Goal: Consume media (video, audio)

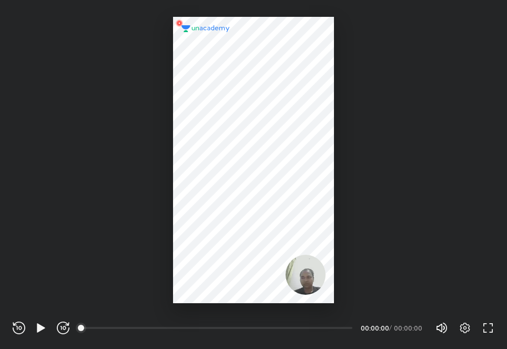
scroll to position [349, 507]
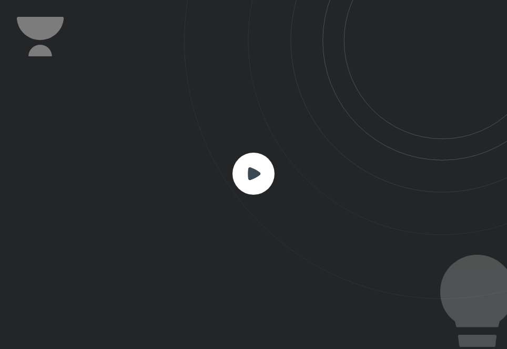
click at [245, 176] on rect at bounding box center [253, 173] width 42 height 42
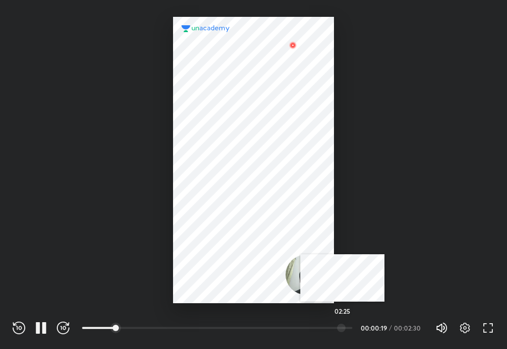
click at [343, 325] on div at bounding box center [341, 327] width 8 height 8
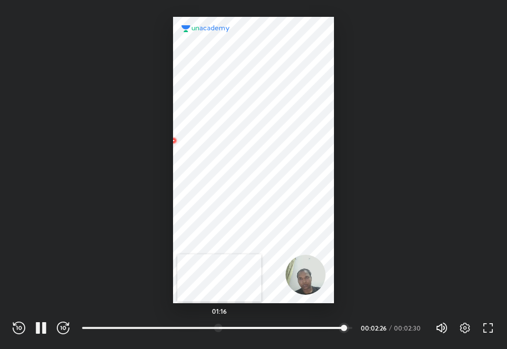
click at [219, 325] on div at bounding box center [218, 327] width 8 height 8
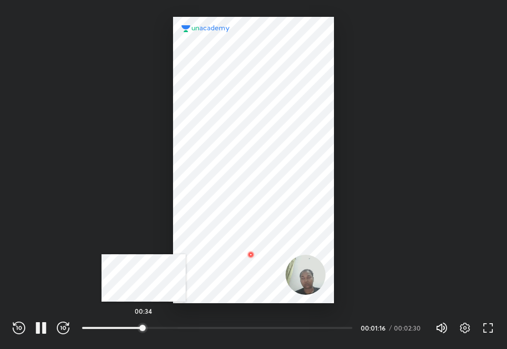
drag, startPoint x: 176, startPoint y: 325, endPoint x: 130, endPoint y: 324, distance: 45.7
click at [138, 324] on div at bounding box center [142, 327] width 8 height 8
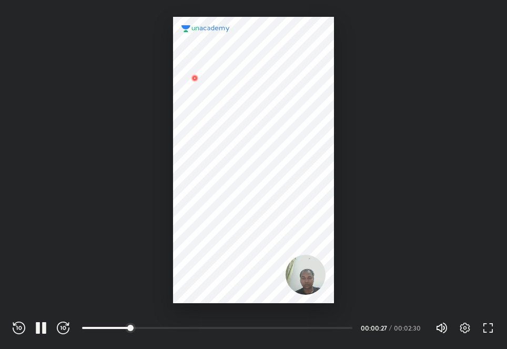
click at [109, 321] on div at bounding box center [221, 316] width 279 height 11
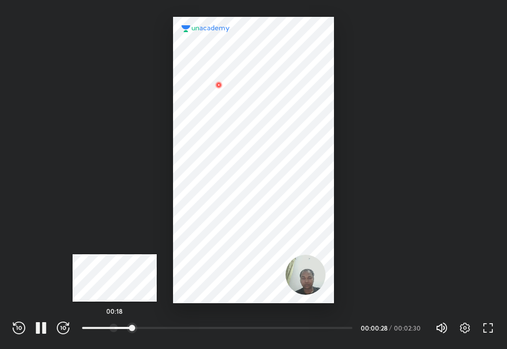
click at [115, 328] on div at bounding box center [113, 327] width 8 height 8
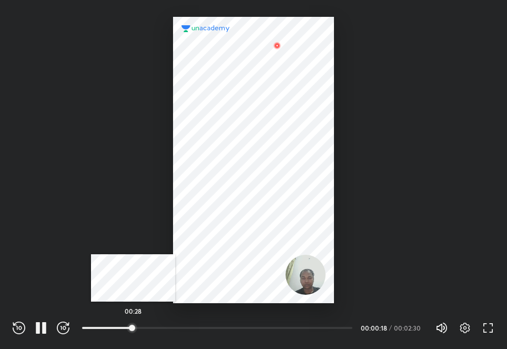
click at [133, 324] on div at bounding box center [132, 327] width 8 height 8
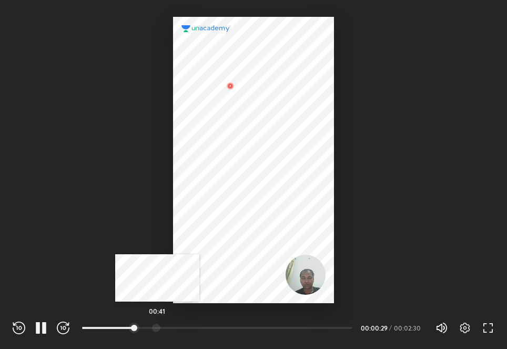
click at [158, 325] on div at bounding box center [156, 327] width 8 height 8
click at [175, 325] on div at bounding box center [173, 327] width 8 height 8
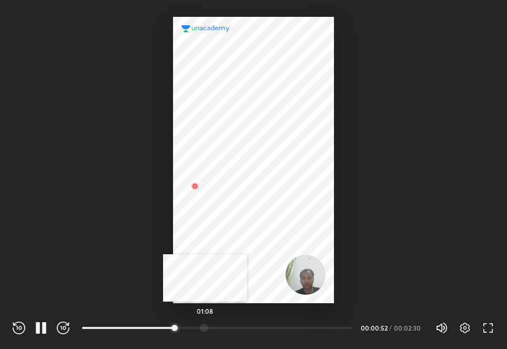
click at [205, 329] on div at bounding box center [204, 327] width 8 height 8
click at [243, 326] on div at bounding box center [242, 327] width 8 height 8
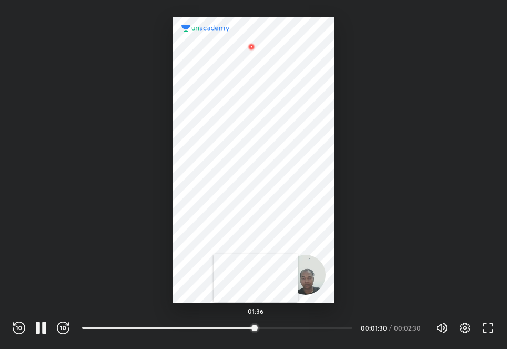
click at [255, 328] on div at bounding box center [254, 327] width 8 height 8
click at [287, 322] on div "01:53" at bounding box center [217, 327] width 270 height 11
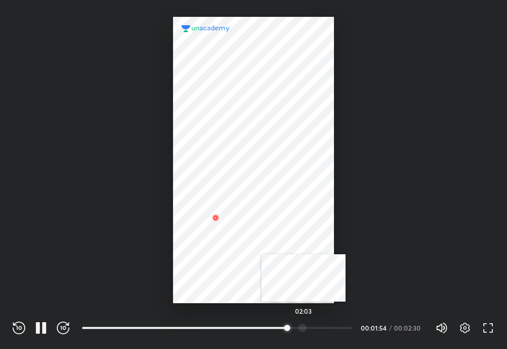
click at [303, 328] on div at bounding box center [302, 327] width 8 height 8
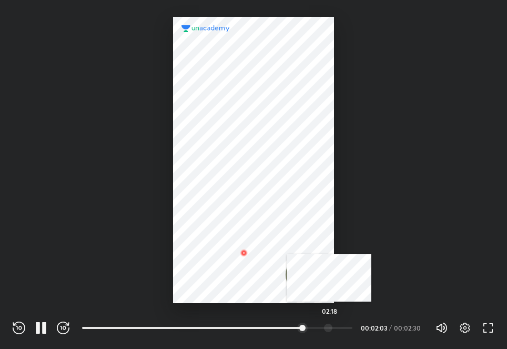
click at [330, 328] on div at bounding box center [328, 327] width 8 height 8
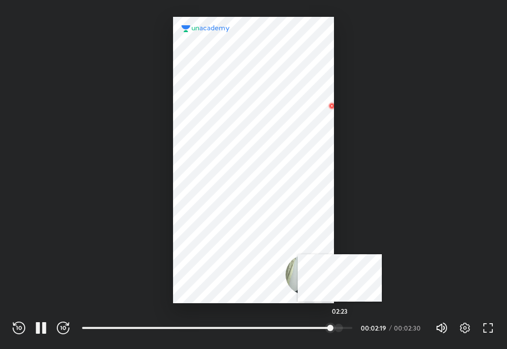
click at [341, 326] on div at bounding box center [338, 327] width 8 height 8
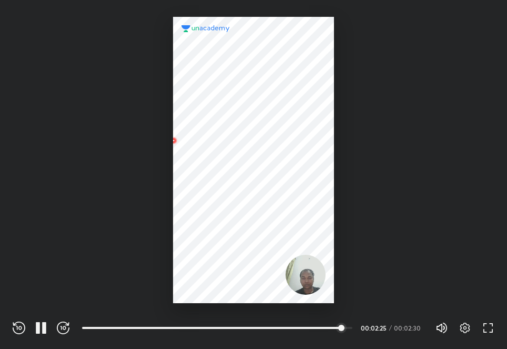
drag, startPoint x: 17, startPoint y: 346, endPoint x: 51, endPoint y: 329, distance: 37.6
click at [18, 347] on div "REWIND (J) PAUSE (K) FORWARD (L) 00:00 00:02:25 / 00:02:30 Volume (M) 100% Sett…" at bounding box center [253, 326] width 507 height 46
click at [43, 336] on div "REWIND (J) PAUSE (K) FORWARD (L) 00:00 00:02:26 / 00:02:30 Volume (M) 100% Sett…" at bounding box center [253, 326] width 507 height 46
click at [43, 325] on icon "button" at bounding box center [44, 328] width 4 height 12
